Goal: Find specific page/section: Find specific page/section

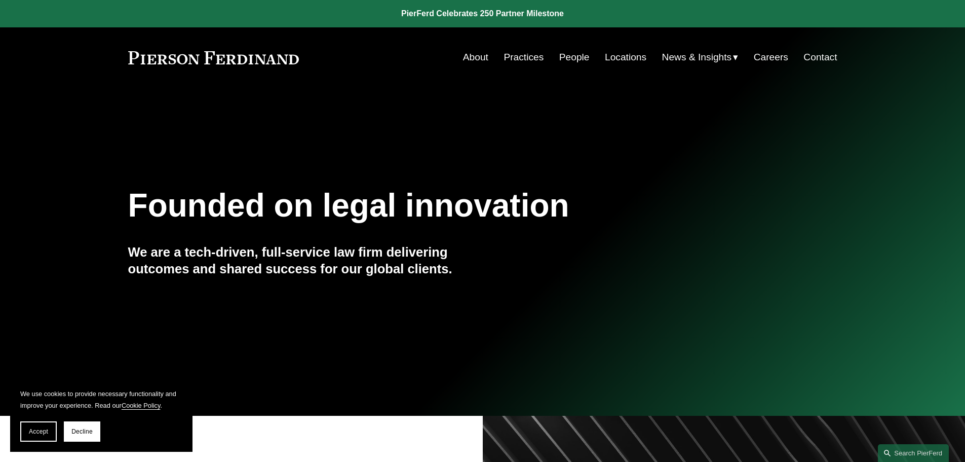
click at [571, 56] on link "People" at bounding box center [574, 57] width 30 height 19
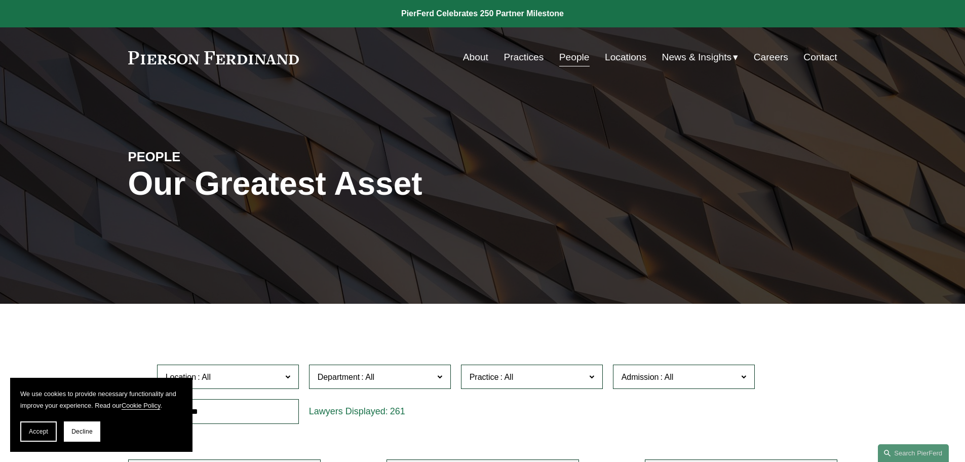
scroll to position [152, 0]
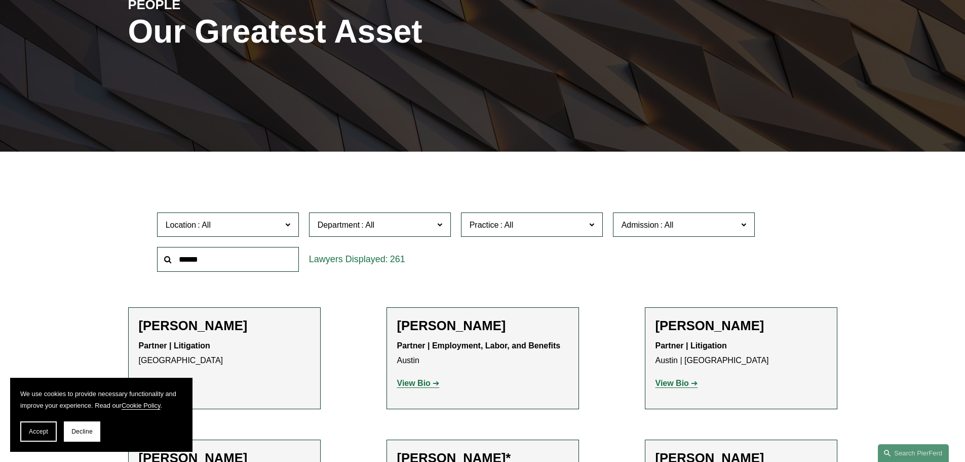
click at [272, 218] on span "Location" at bounding box center [224, 225] width 116 height 14
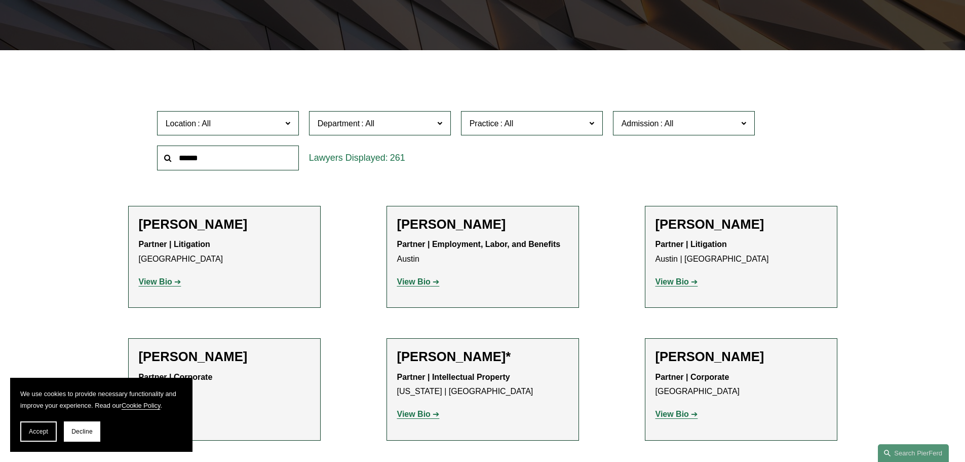
click at [575, 167] on div "Location All [GEOGRAPHIC_DATA] [GEOGRAPHIC_DATA] [GEOGRAPHIC_DATA] [GEOGRAPHIC_…" at bounding box center [483, 140] width 662 height 69
drag, startPoint x: 111, startPoint y: 125, endPoint x: 121, endPoint y: 123, distance: 9.2
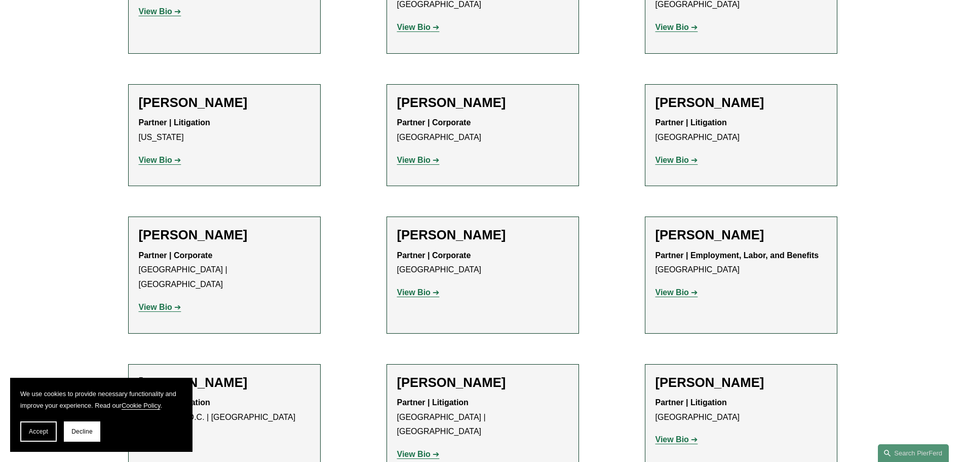
scroll to position [7612, 0]
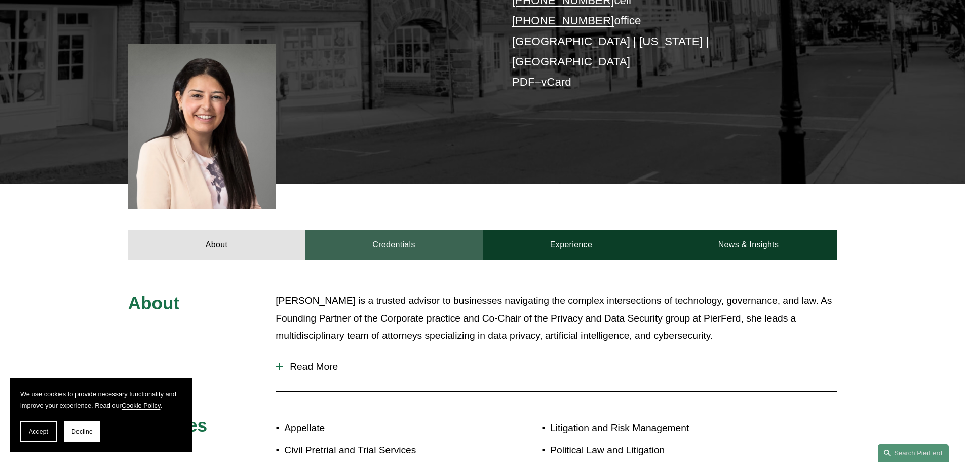
scroll to position [405, 0]
